Goal: Find specific page/section: Find specific page/section

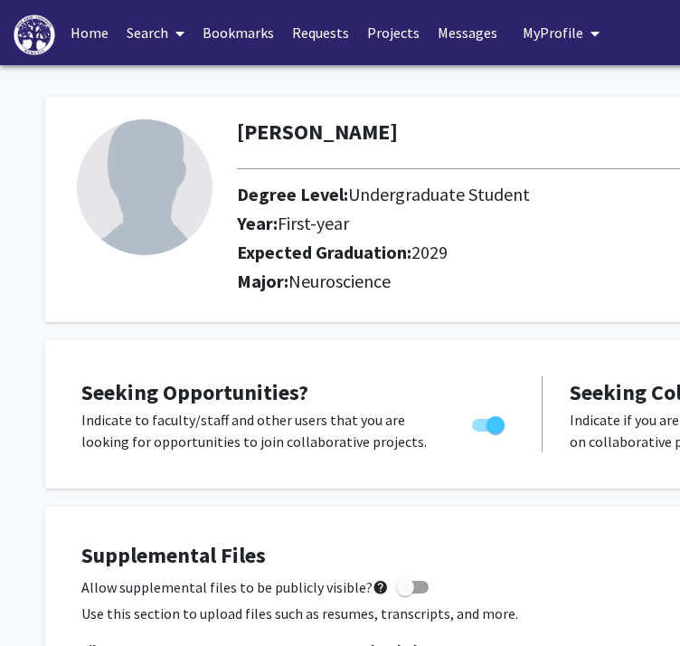
click at [158, 26] on link "Search" at bounding box center [156, 32] width 76 height 63
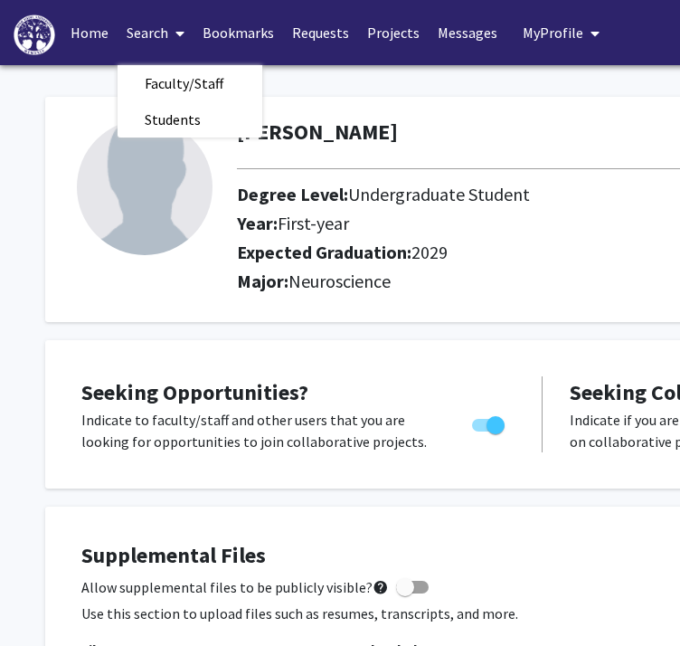
click at [235, 33] on link "Bookmarks" at bounding box center [239, 32] width 90 height 63
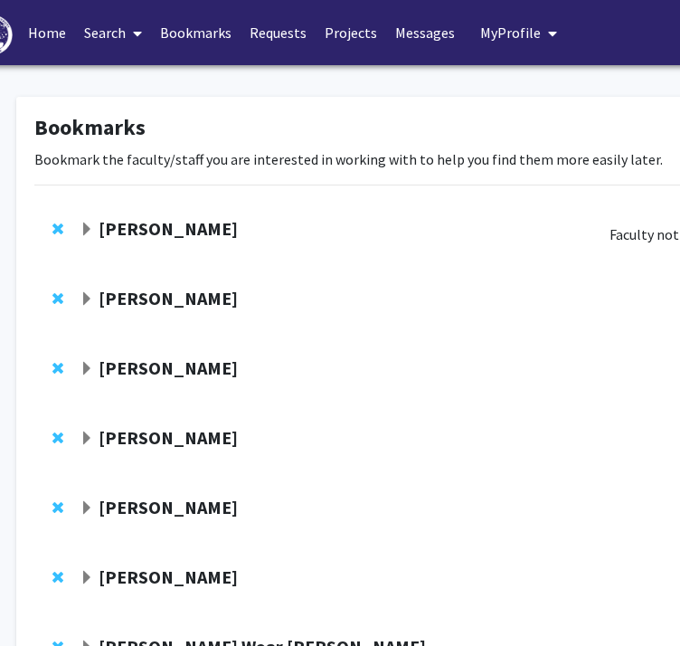
scroll to position [0, 31]
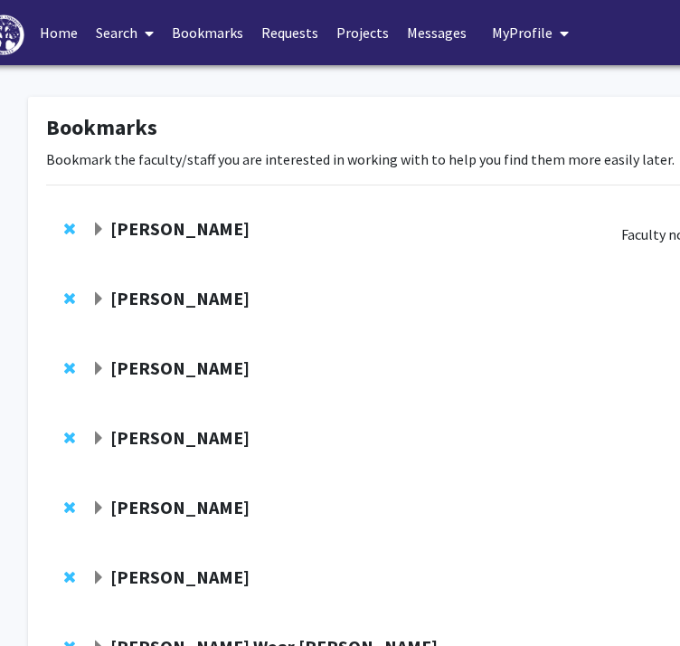
click at [152, 225] on strong "[PERSON_NAME]" at bounding box center [179, 228] width 139 height 23
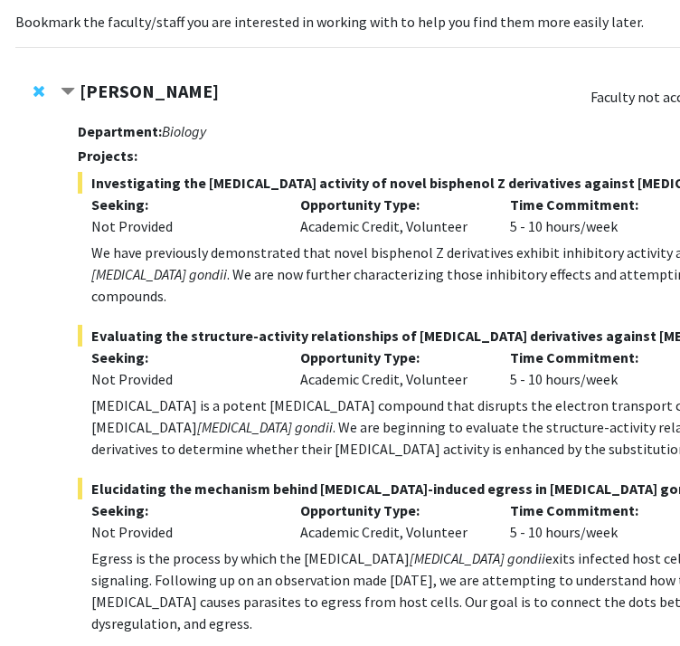
scroll to position [138, 62]
click at [163, 91] on strong "[PERSON_NAME]" at bounding box center [149, 91] width 139 height 23
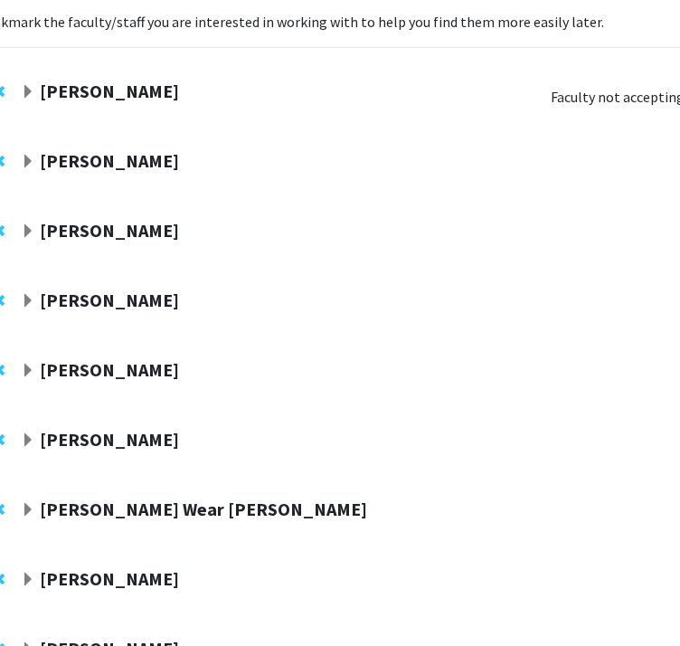
scroll to position [138, 90]
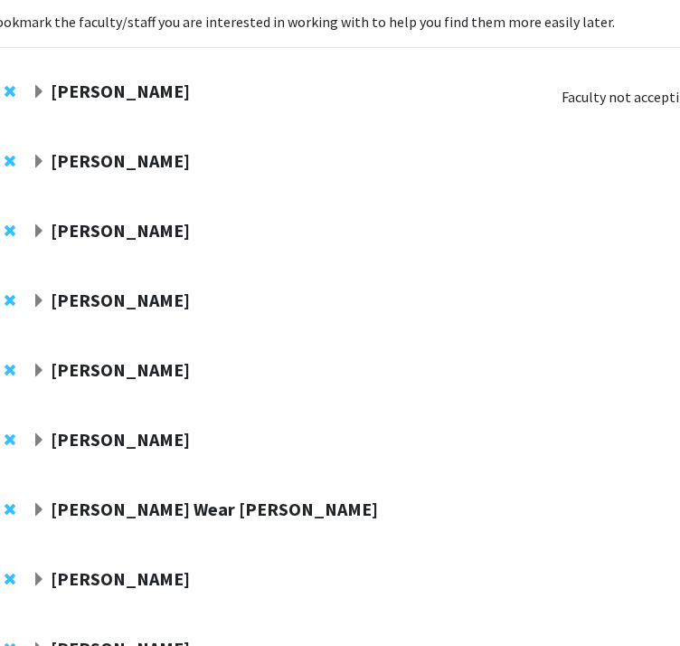
click at [91, 158] on strong "[PERSON_NAME]" at bounding box center [120, 160] width 139 height 23
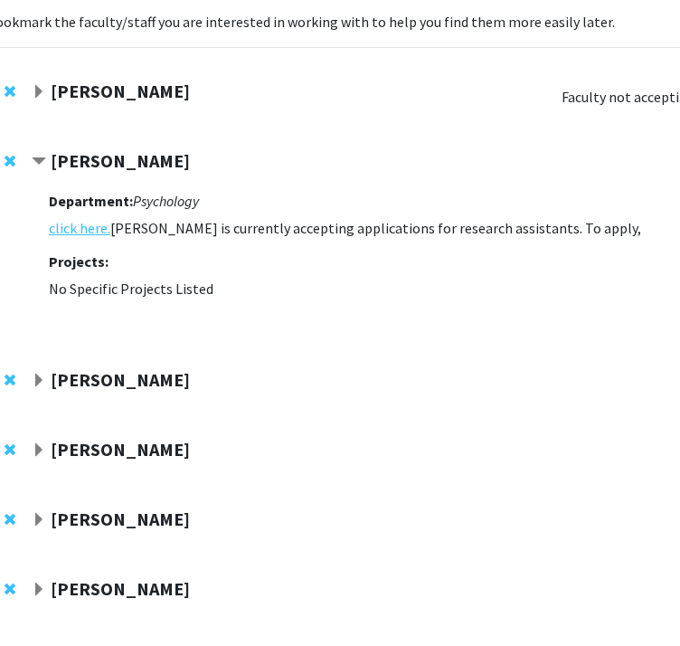
click at [89, 223] on link "click here." at bounding box center [80, 228] width 62 height 22
click at [106, 160] on strong "[PERSON_NAME]" at bounding box center [120, 160] width 139 height 23
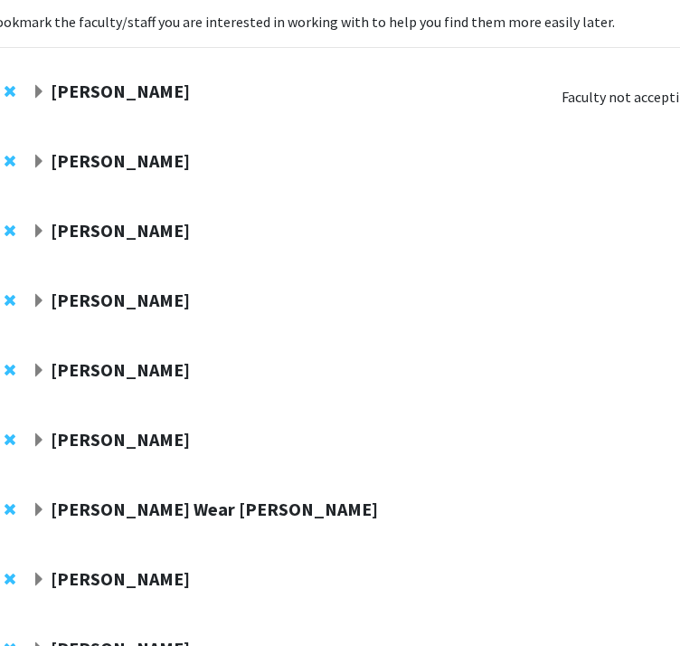
click at [106, 160] on strong "[PERSON_NAME]" at bounding box center [120, 160] width 139 height 23
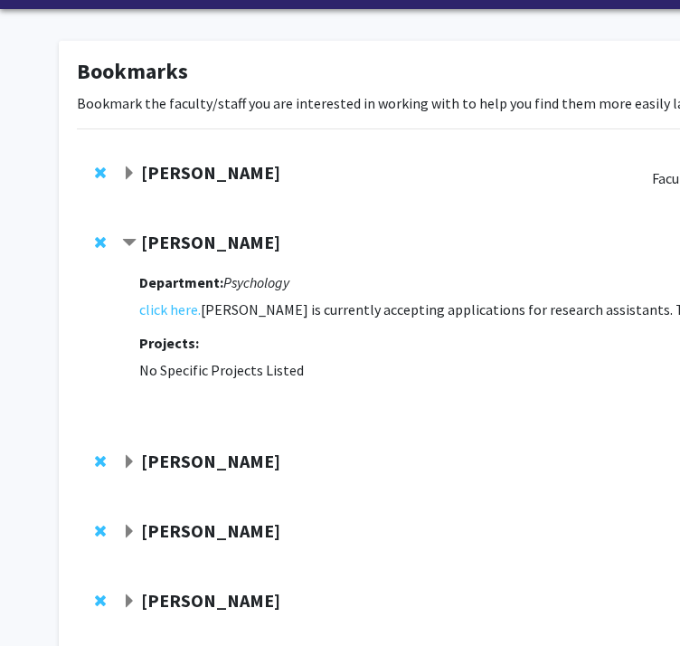
scroll to position [0, 0]
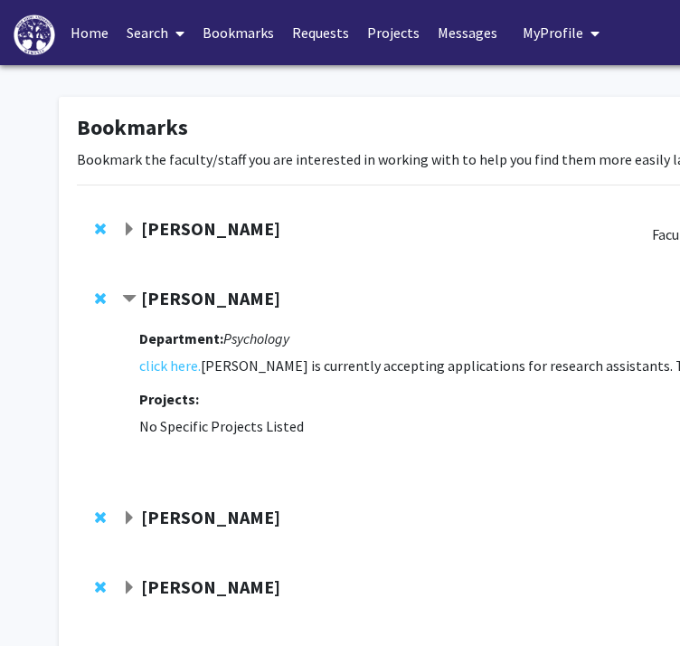
click at [156, 24] on link "Search" at bounding box center [156, 32] width 76 height 63
click at [167, 79] on span "Faculty/Staff" at bounding box center [184, 83] width 133 height 36
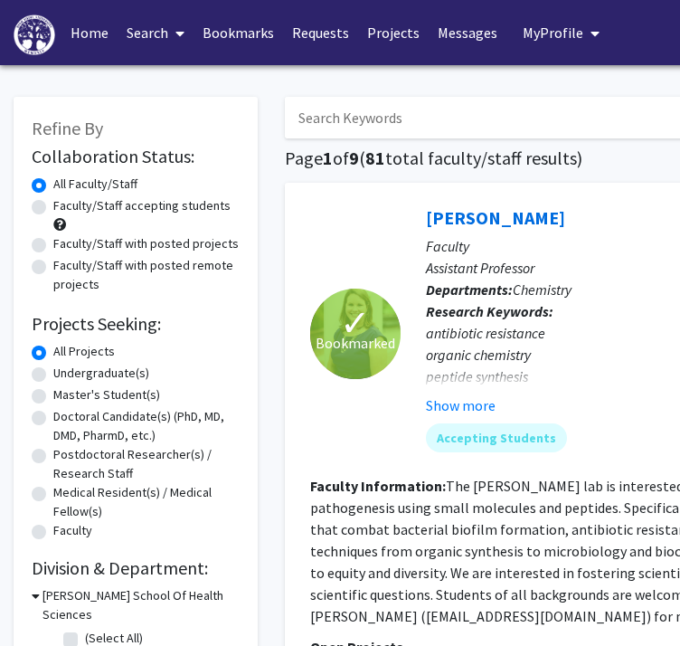
click at [338, 112] on input "Search Keywords" at bounding box center [640, 118] width 710 height 42
type input "[PERSON_NAME]"
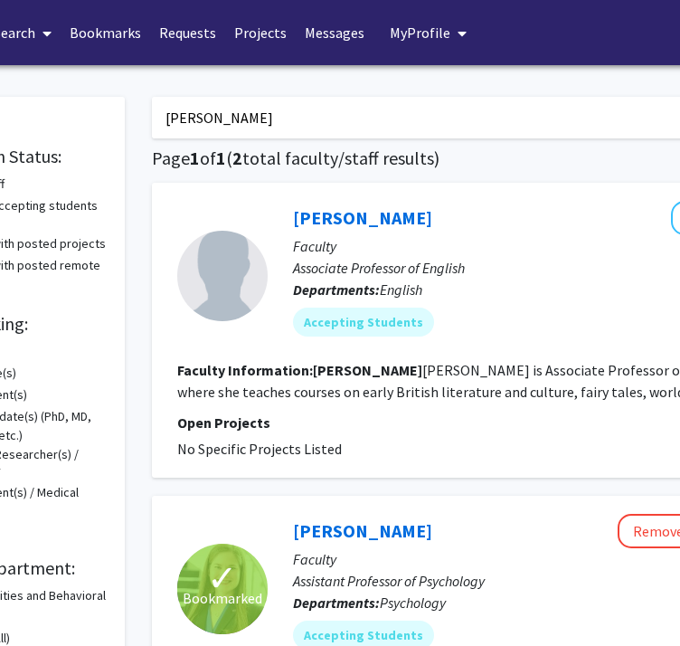
scroll to position [0, 129]
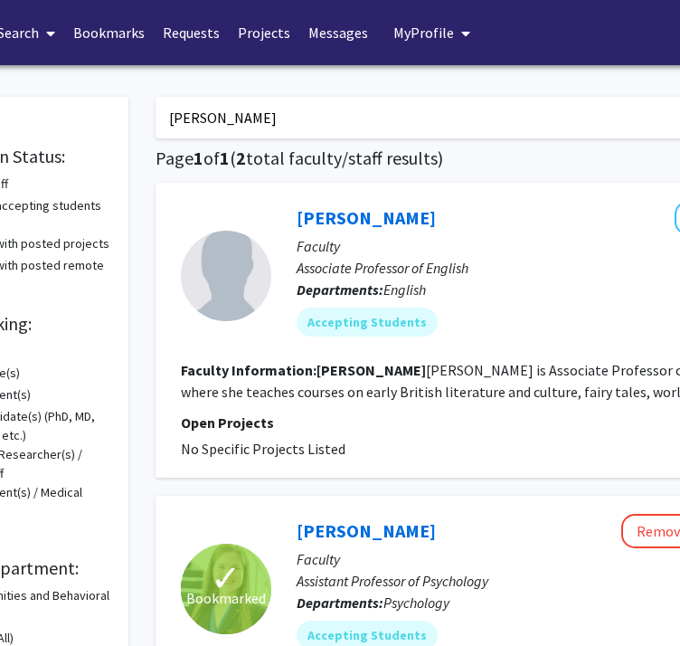
click at [87, 33] on link "Bookmarks" at bounding box center [109, 32] width 90 height 63
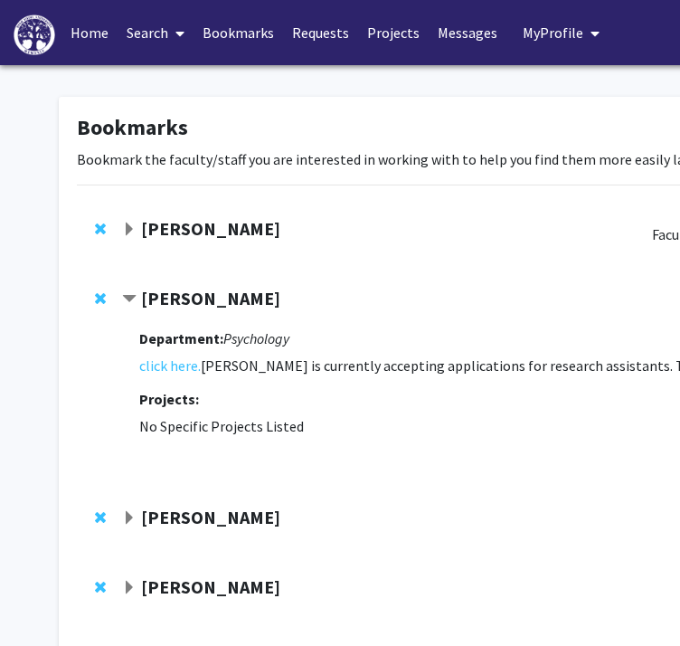
click at [157, 300] on strong "[PERSON_NAME]" at bounding box center [210, 298] width 139 height 23
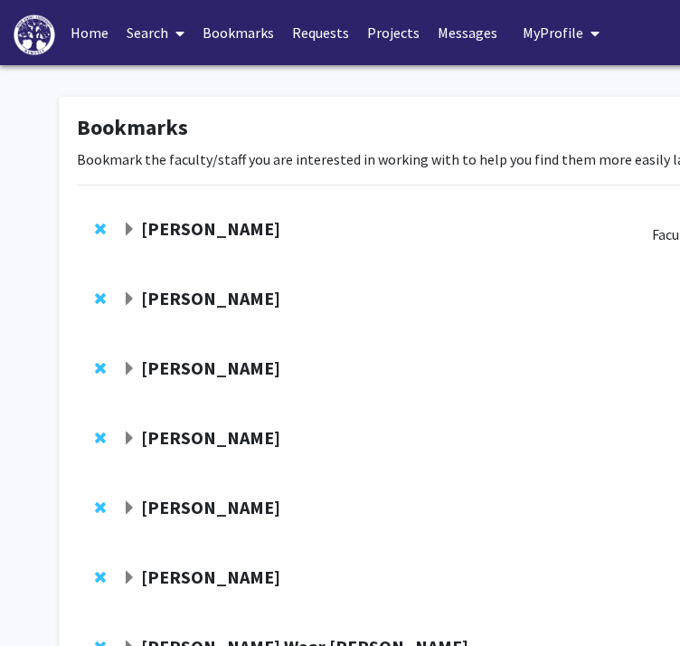
click at [182, 377] on strong "[PERSON_NAME]" at bounding box center [210, 368] width 139 height 23
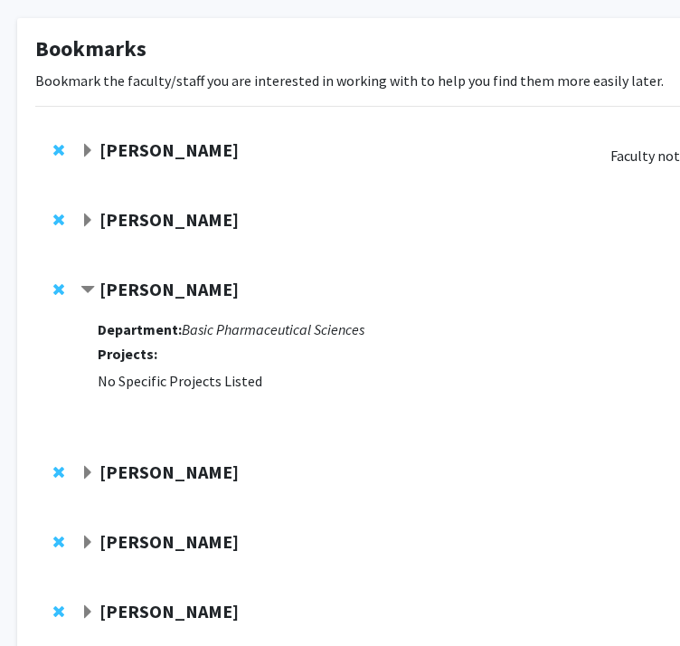
scroll to position [79, 33]
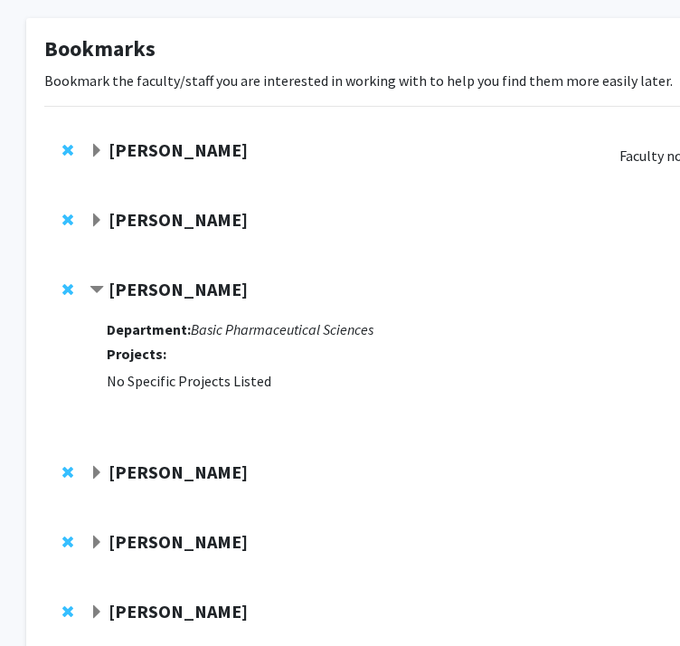
click at [201, 474] on strong "[PERSON_NAME]" at bounding box center [178, 472] width 139 height 23
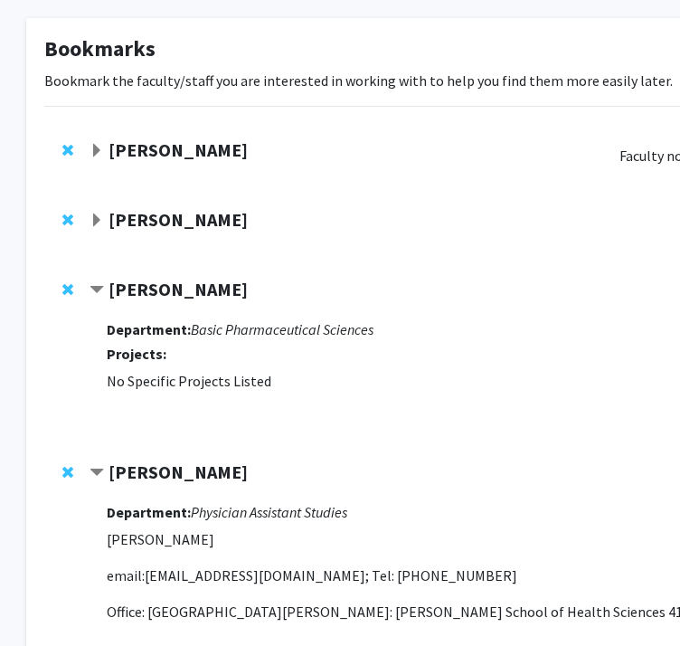
click at [221, 291] on strong "[PERSON_NAME]" at bounding box center [178, 289] width 139 height 23
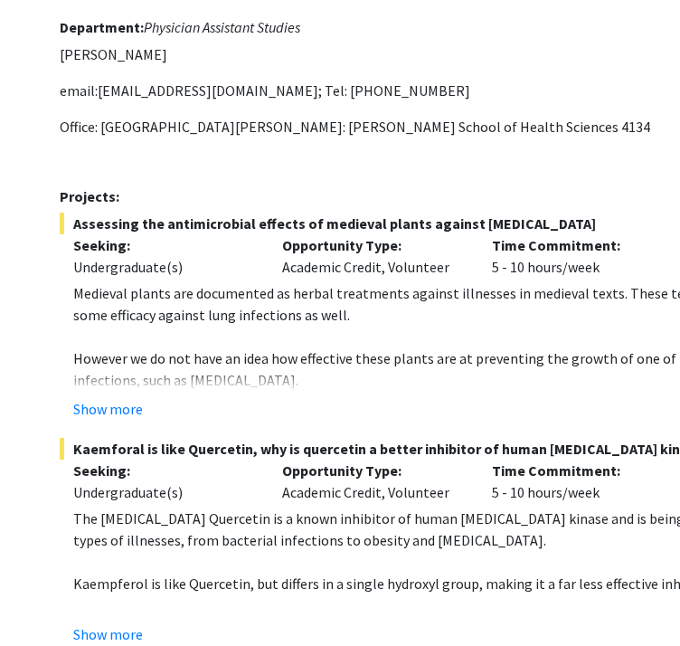
scroll to position [463, 80]
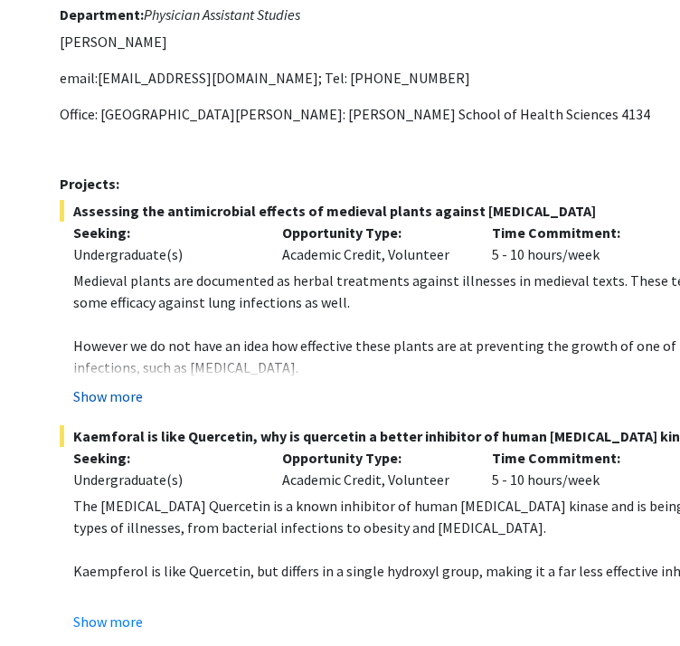
click at [123, 394] on button "Show more" at bounding box center [108, 396] width 70 height 22
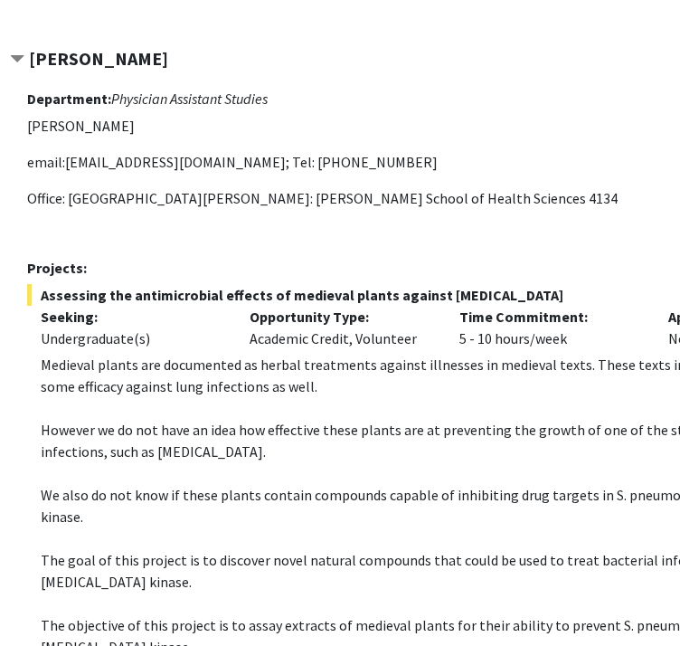
scroll to position [354, 112]
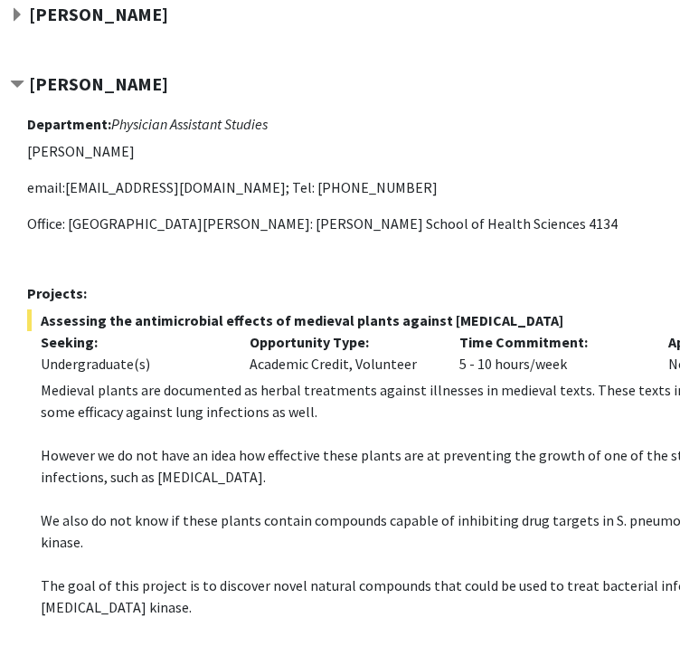
click at [150, 82] on strong "[PERSON_NAME]" at bounding box center [98, 83] width 139 height 23
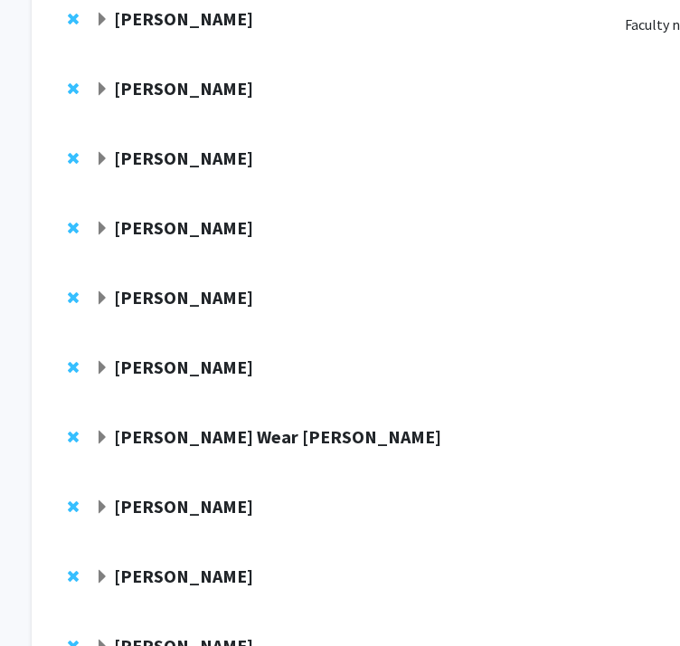
scroll to position [206, 25]
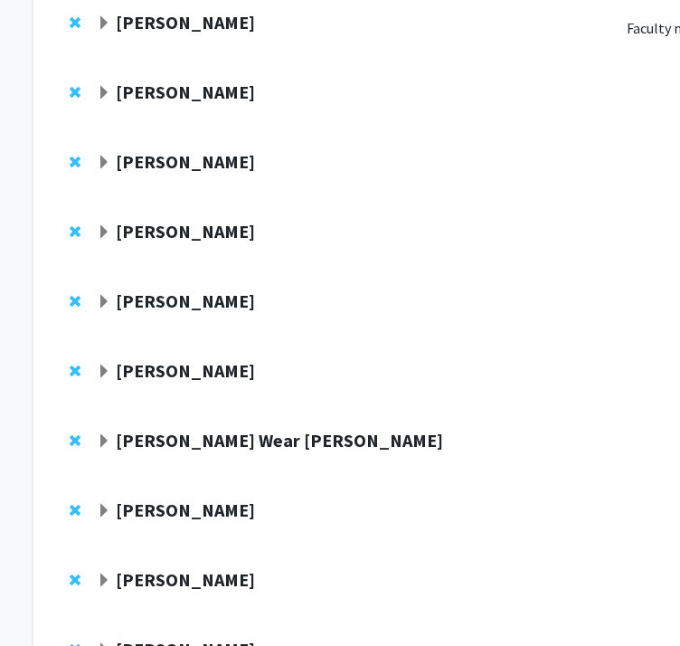
click at [218, 226] on strong "[PERSON_NAME]" at bounding box center [185, 231] width 139 height 23
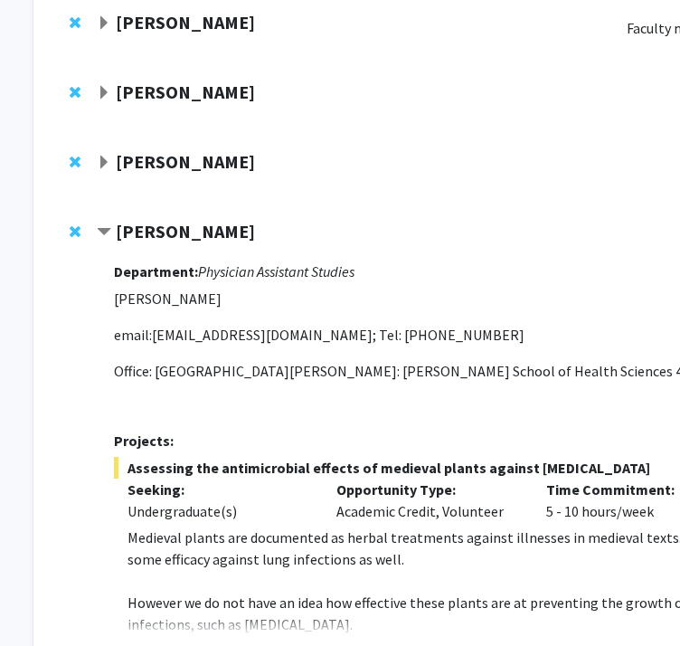
click at [228, 223] on strong "[PERSON_NAME]" at bounding box center [185, 231] width 139 height 23
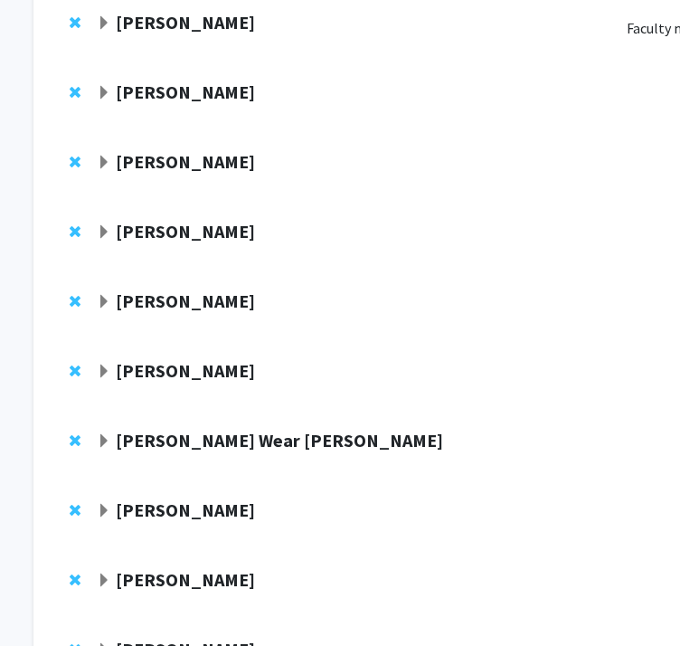
click at [203, 293] on strong "[PERSON_NAME]" at bounding box center [185, 301] width 139 height 23
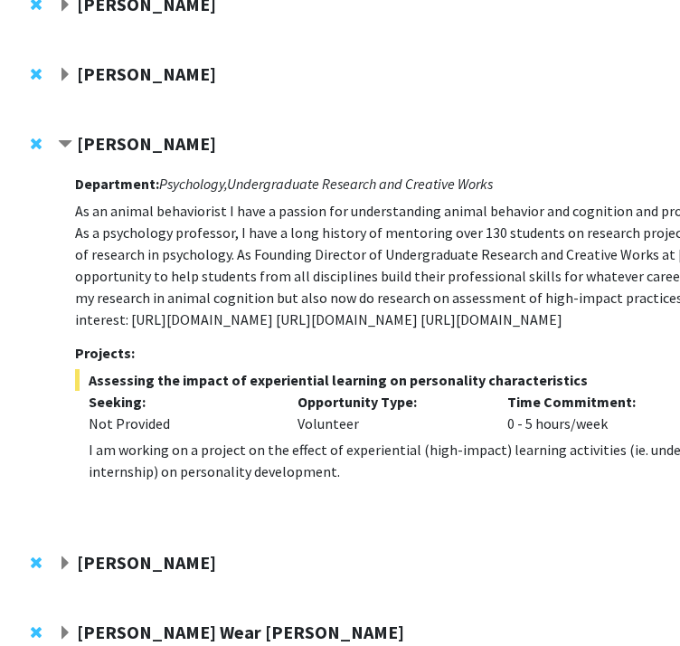
scroll to position [361, 69]
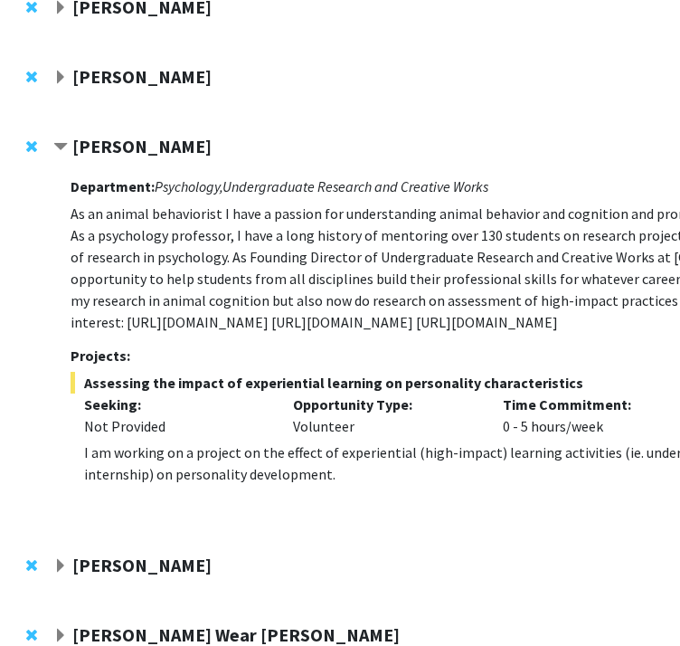
click at [120, 148] on strong "[PERSON_NAME]" at bounding box center [141, 146] width 139 height 23
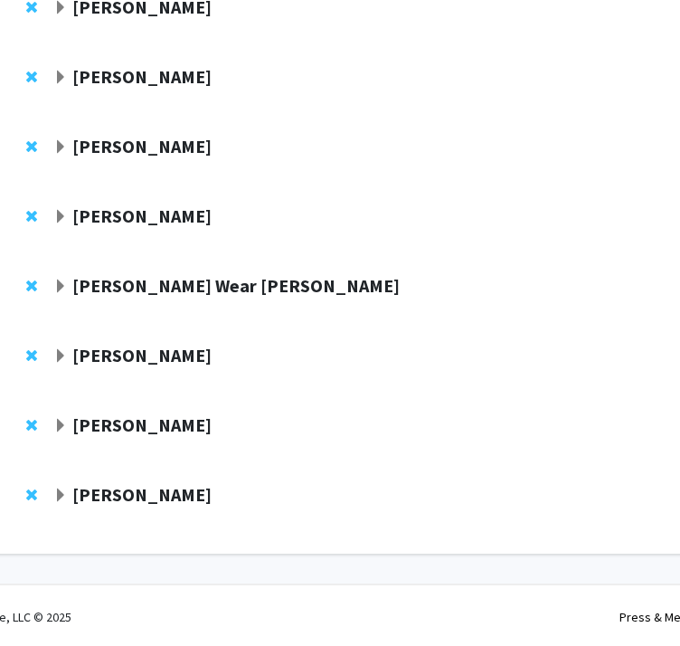
click at [125, 217] on strong "[PERSON_NAME]" at bounding box center [141, 215] width 139 height 23
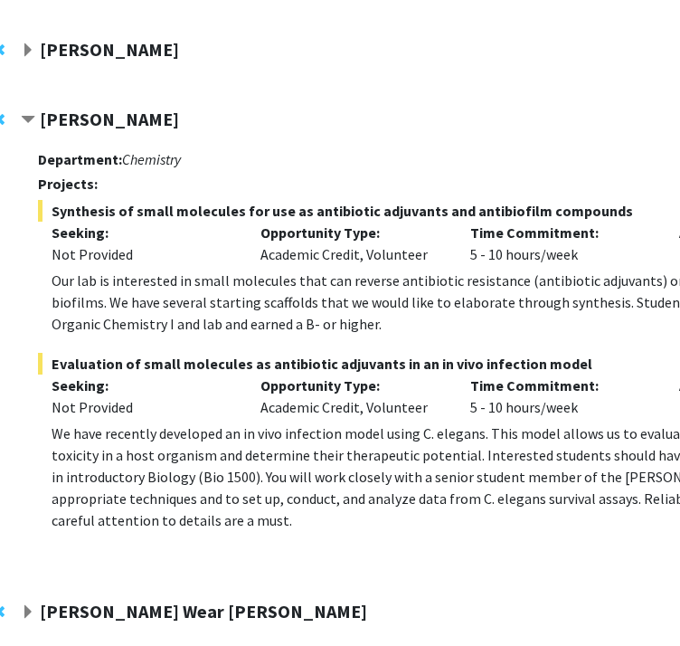
scroll to position [455, 101]
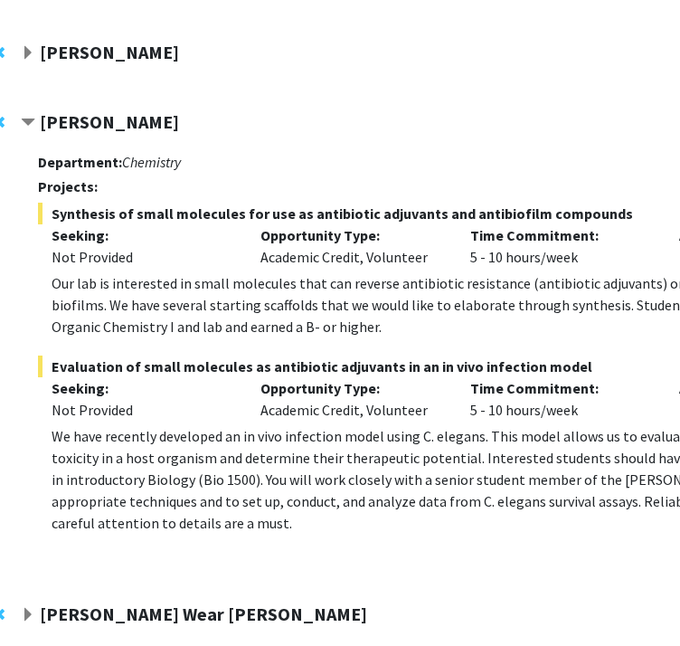
click at [134, 127] on strong "[PERSON_NAME]" at bounding box center [109, 121] width 139 height 23
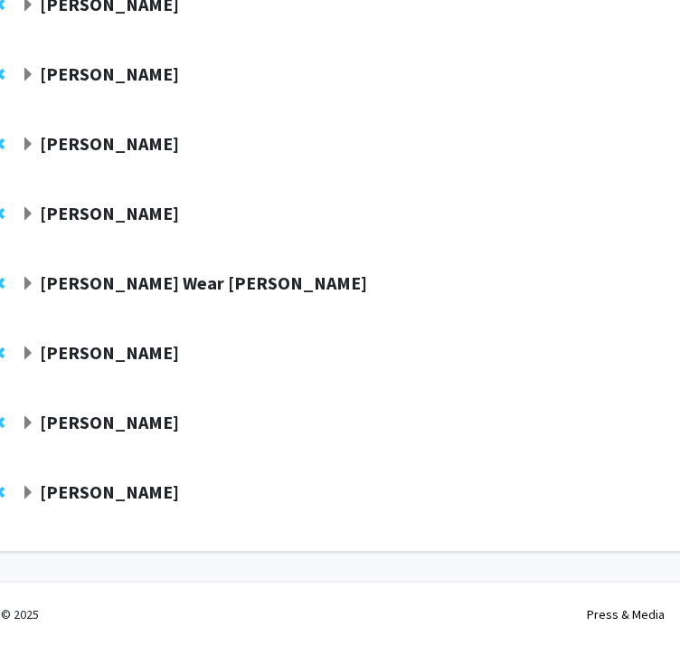
scroll to position [363, 101]
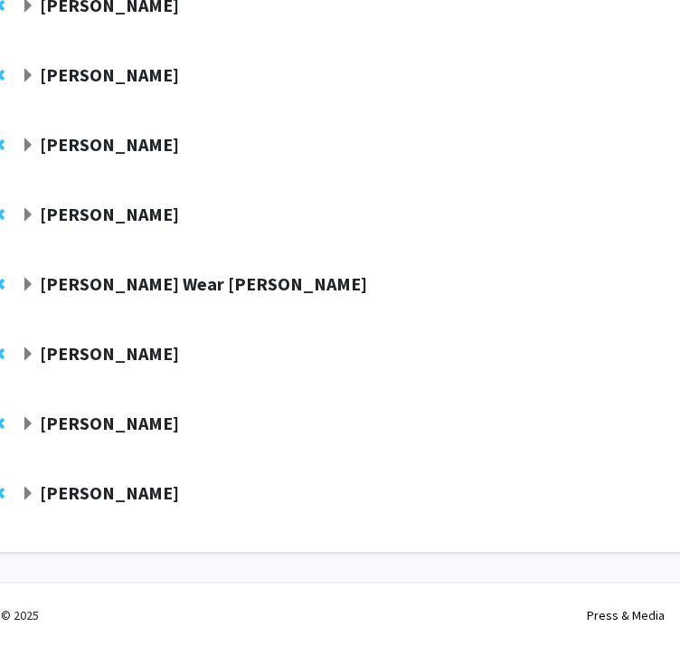
click at [138, 278] on strong "[PERSON_NAME] Wear [PERSON_NAME]" at bounding box center [204, 283] width 328 height 23
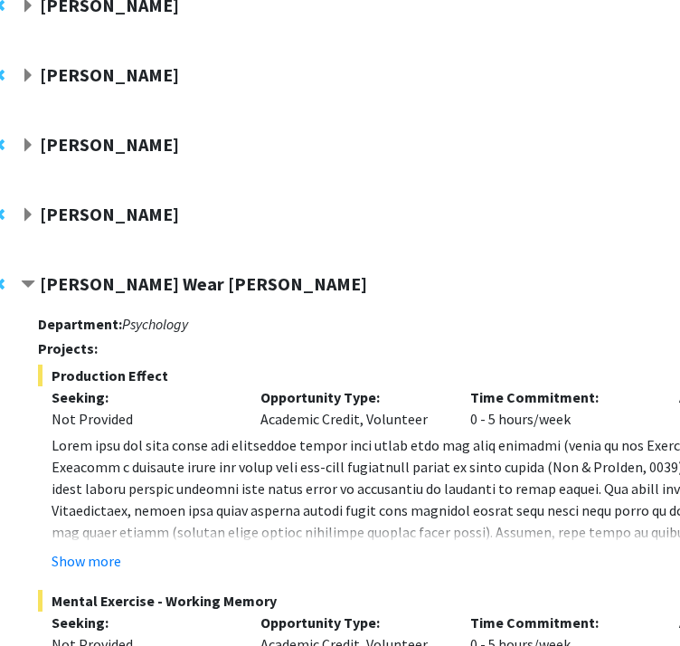
scroll to position [455, 101]
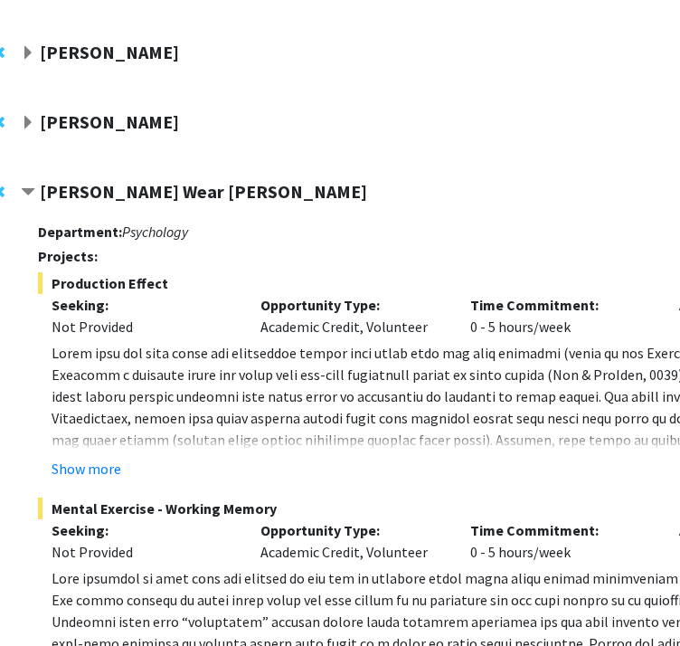
click at [177, 178] on div "[PERSON_NAME] Wear [PERSON_NAME] Compose Request Department: Psychology Project…" at bounding box center [442, 460] width 932 height 594
click at [175, 204] on div at bounding box center [455, 197] width 869 height 33
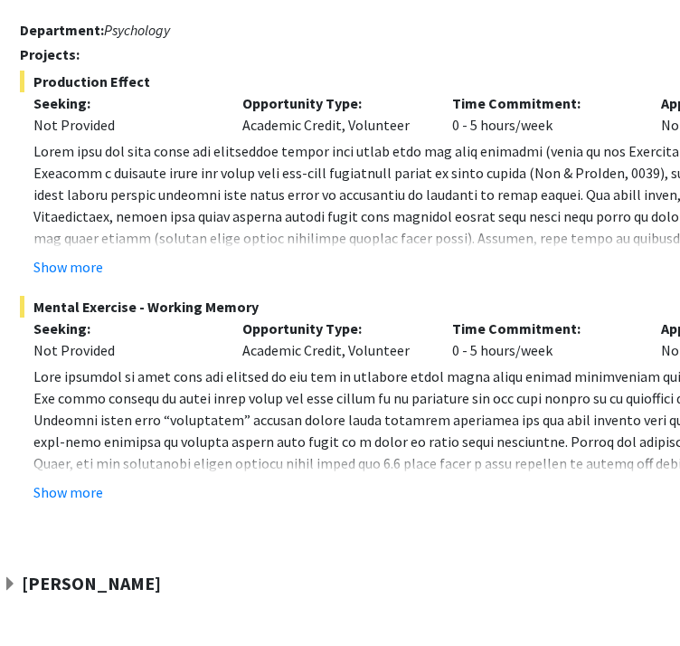
scroll to position [657, 118]
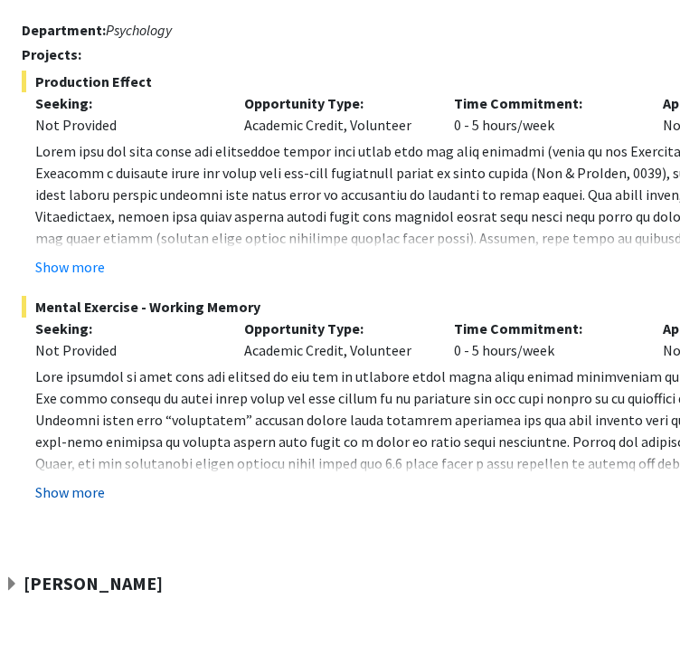
click at [85, 490] on button "Show more" at bounding box center [70, 492] width 70 height 22
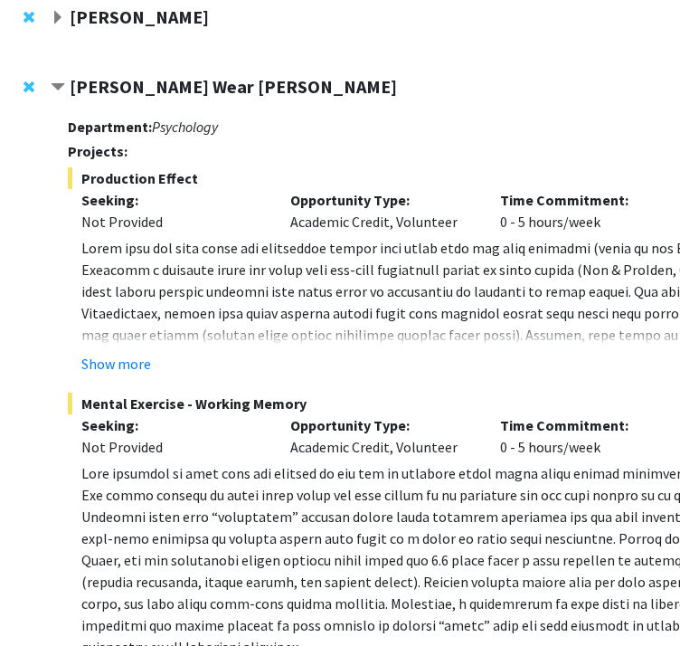
scroll to position [560, 71]
click at [117, 86] on strong "[PERSON_NAME] Wear [PERSON_NAME]" at bounding box center [235, 86] width 328 height 23
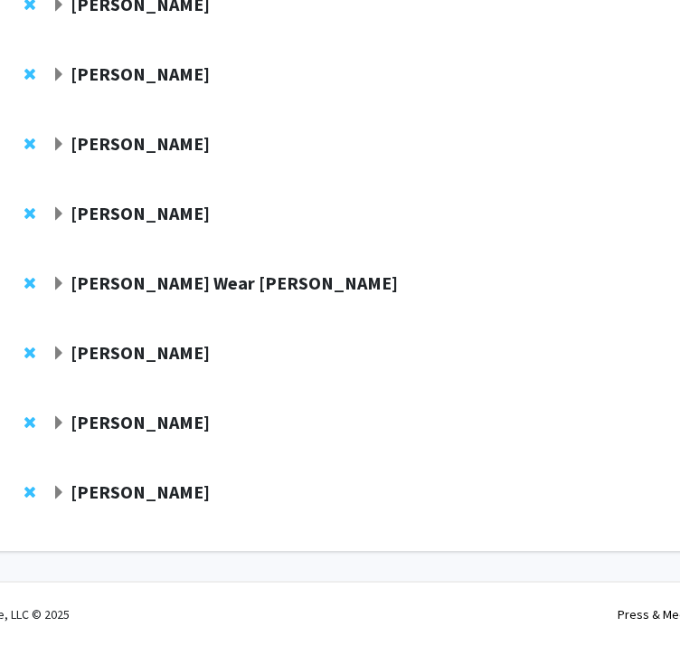
scroll to position [363, 71]
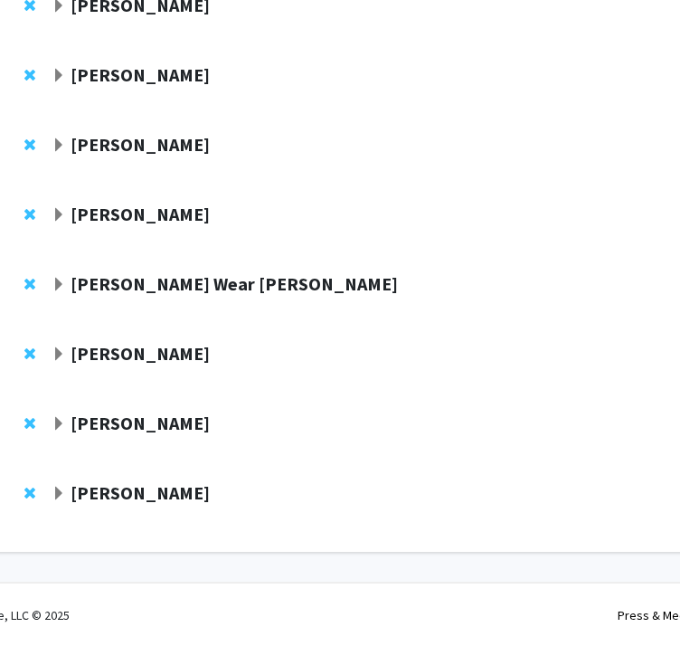
click at [118, 346] on strong "[PERSON_NAME]" at bounding box center [140, 353] width 139 height 23
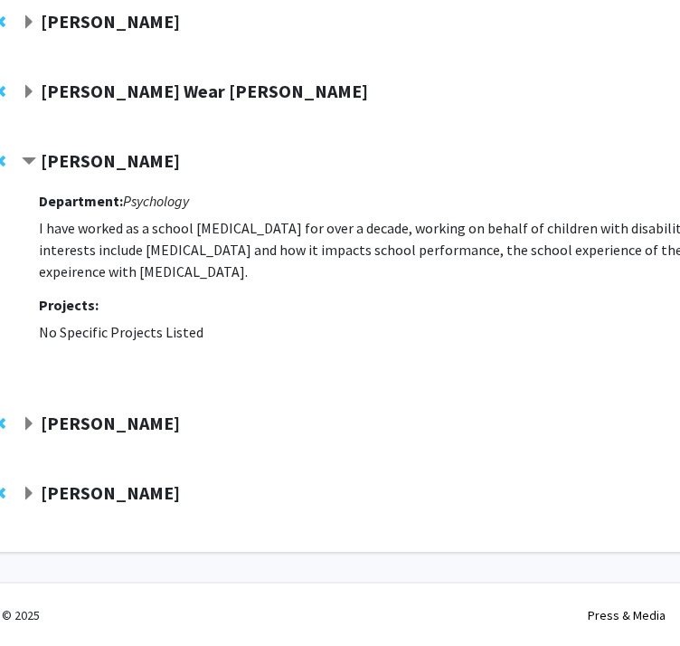
scroll to position [556, 90]
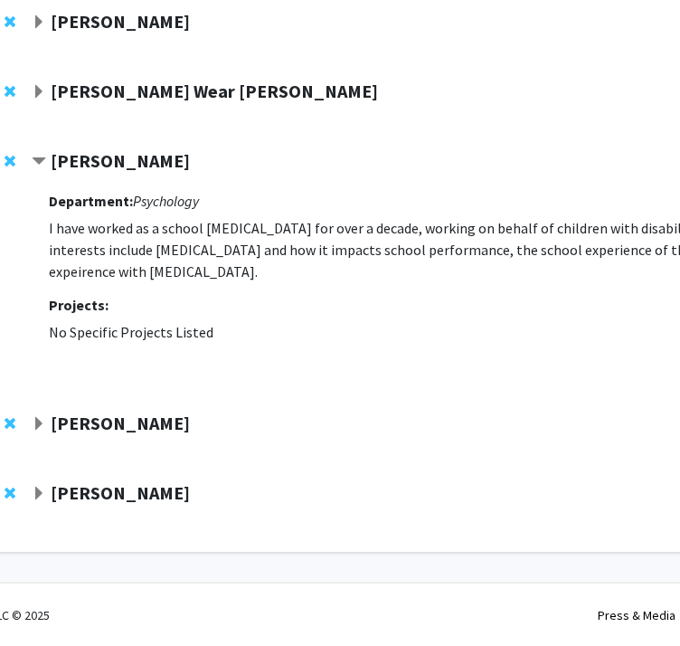
click at [152, 157] on strong "[PERSON_NAME]" at bounding box center [120, 160] width 139 height 23
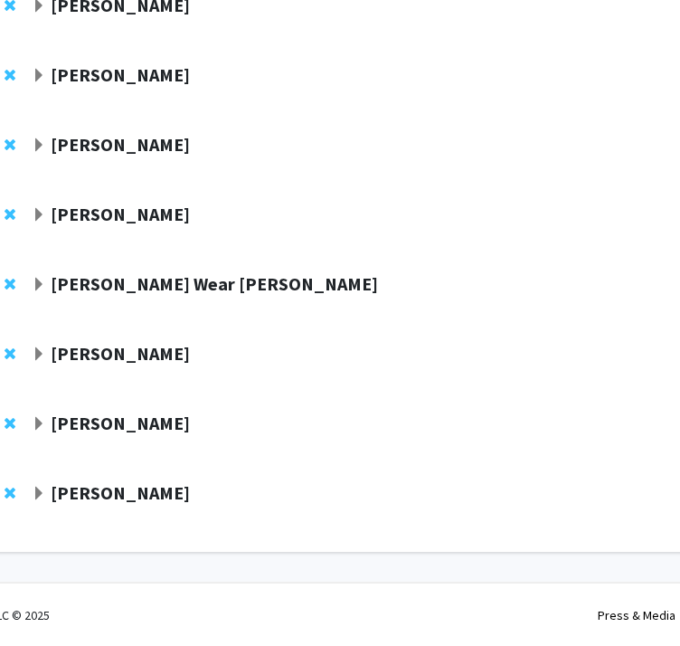
click at [91, 425] on strong "[PERSON_NAME]" at bounding box center [120, 423] width 139 height 23
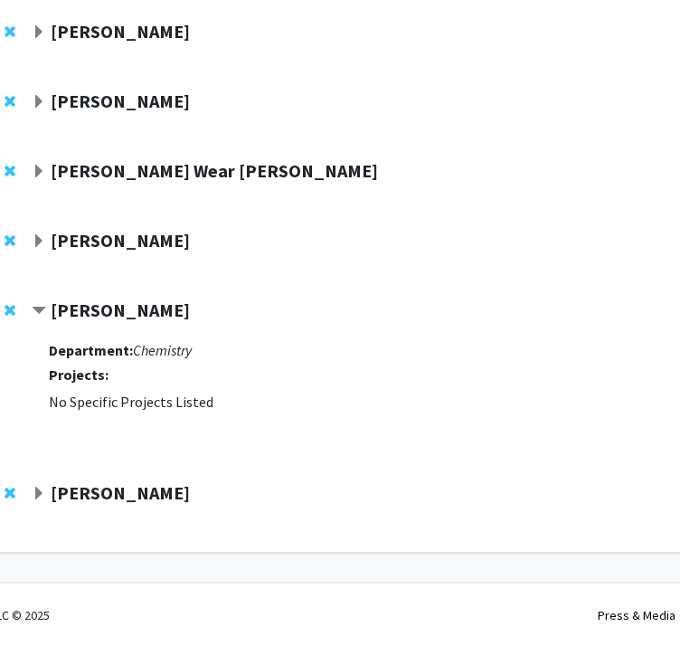
click at [152, 309] on strong "[PERSON_NAME]" at bounding box center [120, 310] width 139 height 23
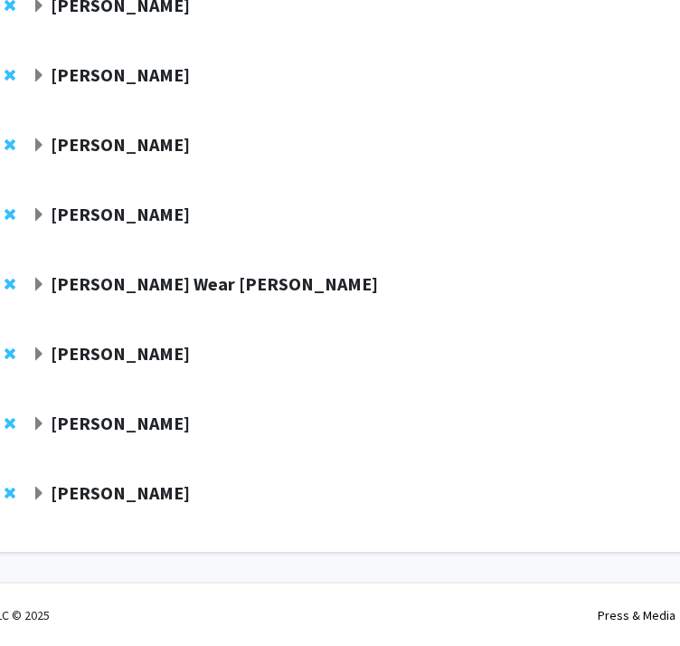
click at [128, 487] on strong "[PERSON_NAME]" at bounding box center [120, 492] width 139 height 23
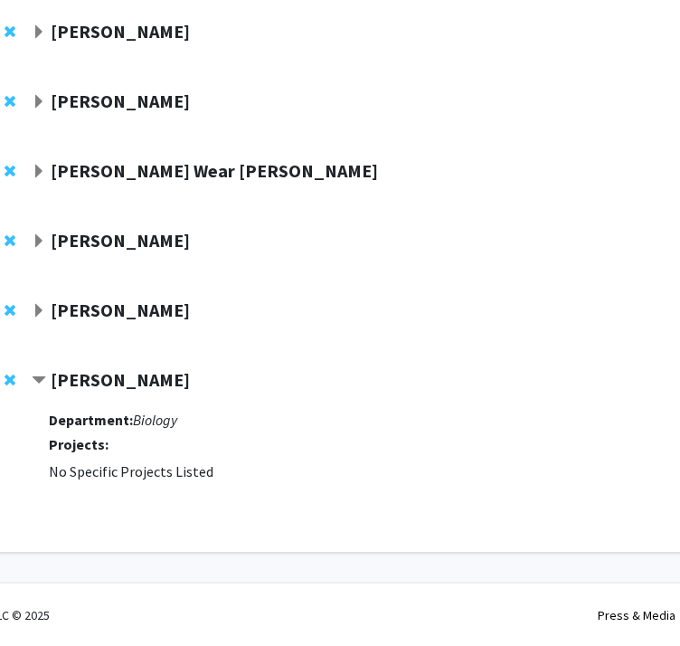
click at [139, 377] on strong "[PERSON_NAME]" at bounding box center [120, 379] width 139 height 23
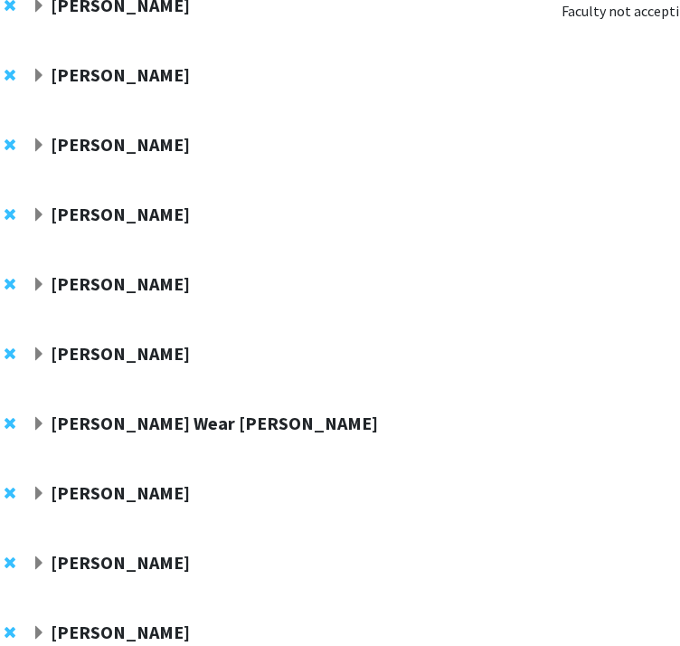
scroll to position [223, 90]
